Goal: Use online tool/utility: Use online tool/utility

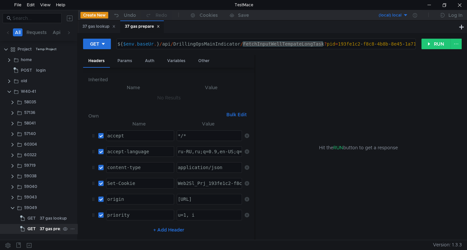
click at [57, 227] on div "37 gas prepare" at bounding box center [54, 229] width 29 height 10
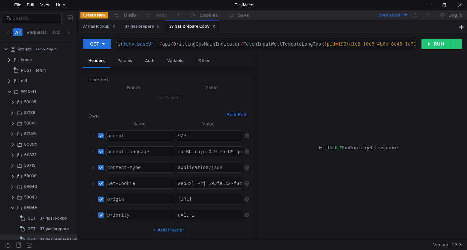
click at [159, 28] on icon at bounding box center [157, 26] width 3 height 3
click at [147, 24] on div "37 gas prepare Copy" at bounding box center [148, 26] width 46 height 7
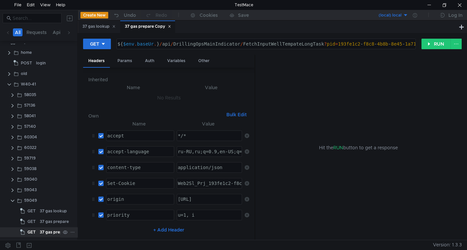
click at [52, 235] on div "37 gas prepare Copy" at bounding box center [60, 233] width 40 height 10
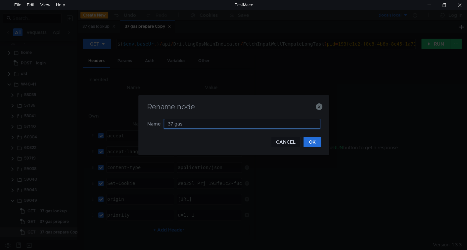
type input "37"
type input "107 gas [PERSON_NAME]"
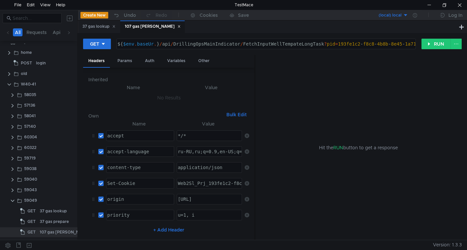
click at [163, 44] on div "${ $env . baseUr . } / api / DrillingOpsMainIndicator / FetchInputWellTempateLo…" at bounding box center [277, 49] width 322 height 16
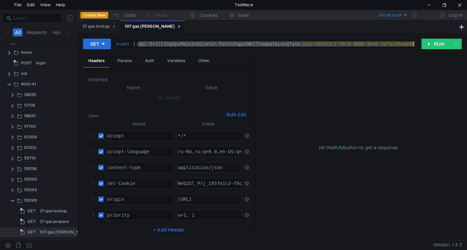
paste textarea "5.6/{reportFormId}/template"
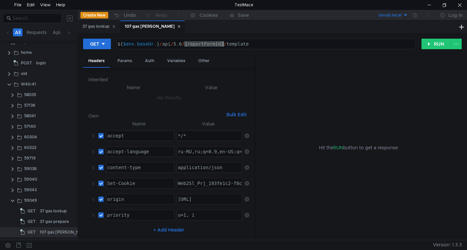
drag, startPoint x: 184, startPoint y: 44, endPoint x: 223, endPoint y: 45, distance: 39.0
click at [223, 45] on div "${ $env . baseUr . } / api / 5.6 / {reportFormId} / template" at bounding box center [265, 49] width 298 height 16
paste textarea "49407b7d-2611-40b2-9adc-f667e1702319"
click at [327, 42] on div "${ $env . baseUr . } / api / 5.6 / 49407b7d-2611-40b2-9adc-f667e1702319 / templ…" at bounding box center [265, 49] width 298 height 16
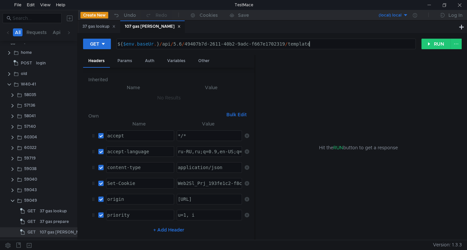
click at [334, 44] on div "${ $env . baseUr . } / api / 5.6 / 49407b7d-2611-40b2-9adc-f667e1702319 / templ…" at bounding box center [265, 49] width 298 height 16
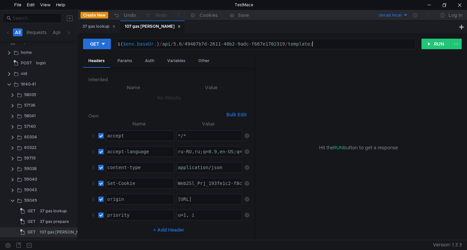
paste textarea "preparation/wells"
click at [435, 42] on button "RUN" at bounding box center [435, 44] width 29 height 11
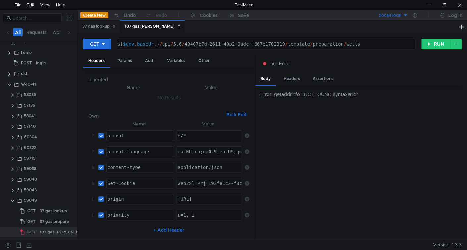
click at [437, 49] on div "GET ${$env.baseUr.}/api/5.6/49407b7d-2611-40b2-9adc-f667e1702319/template/prepa…" at bounding box center [272, 46] width 378 height 17
click at [433, 43] on button "RUN" at bounding box center [435, 44] width 29 height 11
click at [157, 44] on div "${ $env . baseUr . } / api / 5.6 / 49407b7d-2611-40b2-9adc-f667e1702319 / templ…" at bounding box center [265, 49] width 298 height 16
type textarea "${$env.baseUrl}/api/5.6/49407b7d-2611-40b2-9adc-f667e1702319/template/preparati…"
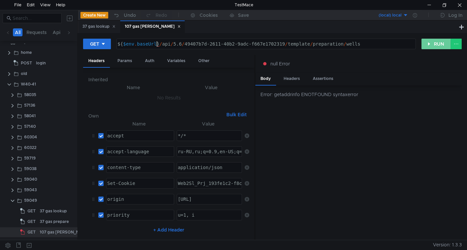
click at [430, 39] on button "RUN" at bounding box center [435, 44] width 29 height 11
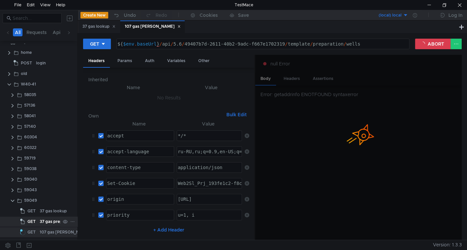
click at [47, 218] on div "37 gas prepare" at bounding box center [54, 222] width 29 height 10
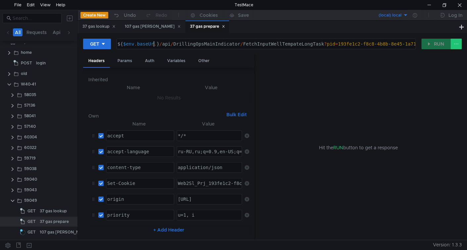
click at [155, 45] on div "${ $env . baseUr . } / api / DrillingOpsMainIndicator / FetchInputWellTempateLo…" at bounding box center [277, 49] width 322 height 16
type textarea "${$env.baseUrl}/api/DrillingOpsMainIndicator/FetchInputWellTempateLongTask?pid=…"
click at [44, 228] on div "107 gas [PERSON_NAME]" at bounding box center [65, 233] width 50 height 10
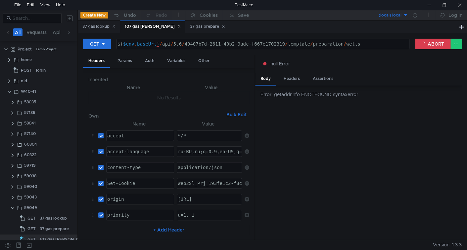
scroll to position [7, 0]
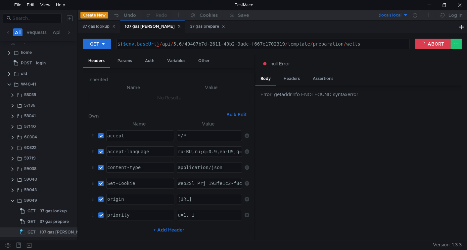
click at [191, 42] on div "${ $env . baseUrl } / api / 5.6 / 49407b7d-2611-40b2-9adc-f667e1702319 / templa…" at bounding box center [262, 49] width 292 height 16
drag, startPoint x: 191, startPoint y: 42, endPoint x: 272, endPoint y: 42, distance: 81.0
click at [272, 42] on div "${ $env . baseUrl } / api / 5.6 / 49407b7d-2611-40b2-9adc-f667e1702319 / templa…" at bounding box center [262, 49] width 292 height 16
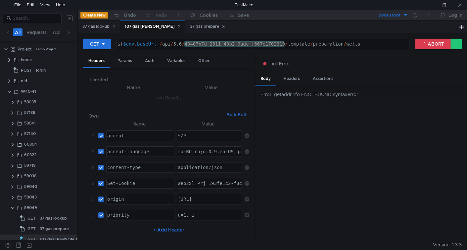
scroll to position [7, 0]
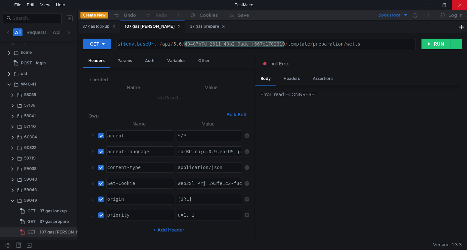
click at [455, 4] on div at bounding box center [458, 5] width 15 height 10
